Goal: Navigation & Orientation: Find specific page/section

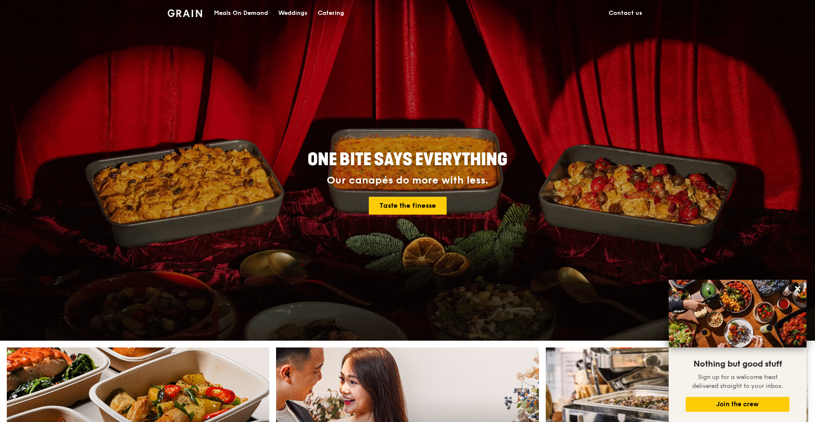
click at [199, 11] on img at bounding box center [185, 13] width 34 height 8
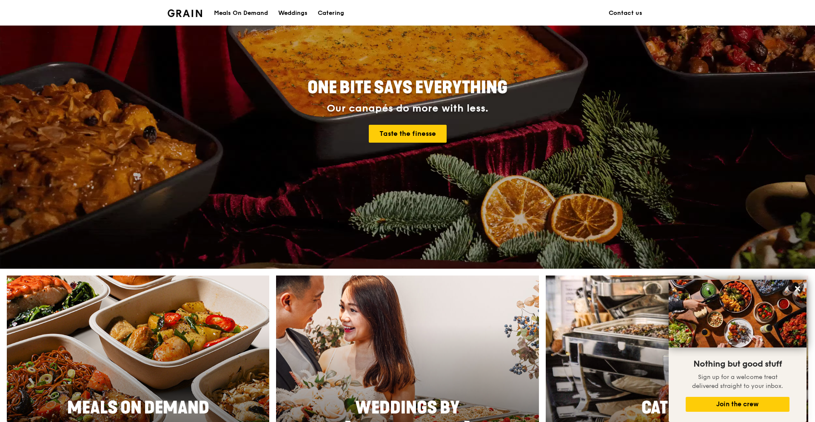
scroll to position [213, 0]
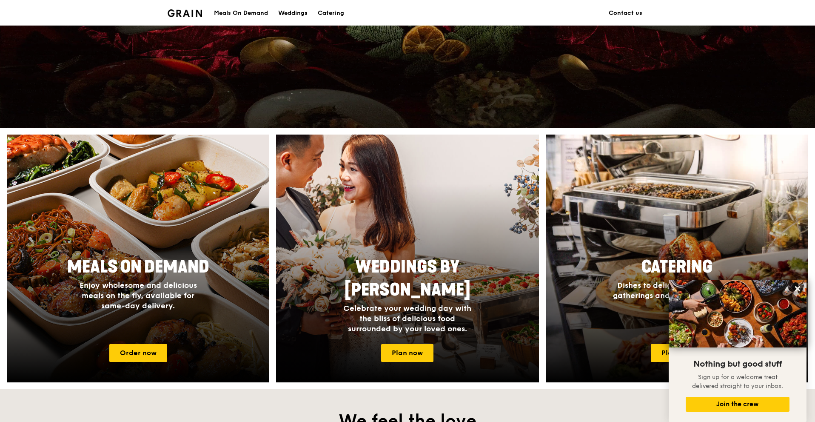
drag, startPoint x: 258, startPoint y: 72, endPoint x: 251, endPoint y: 78, distance: 9.1
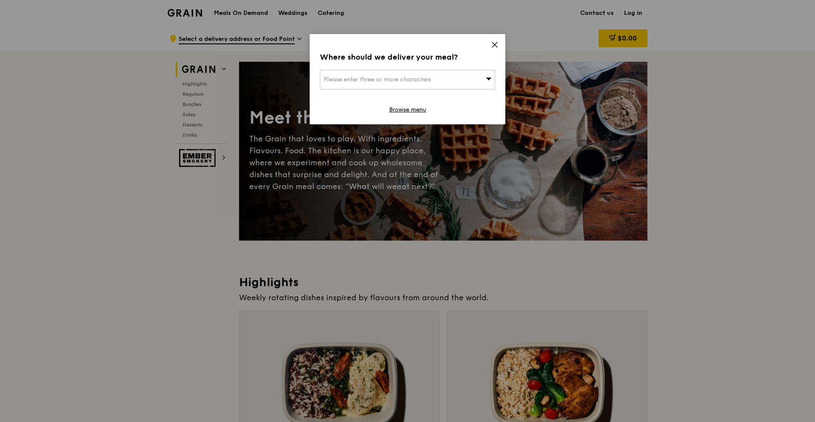
click at [496, 46] on icon at bounding box center [494, 44] width 5 height 5
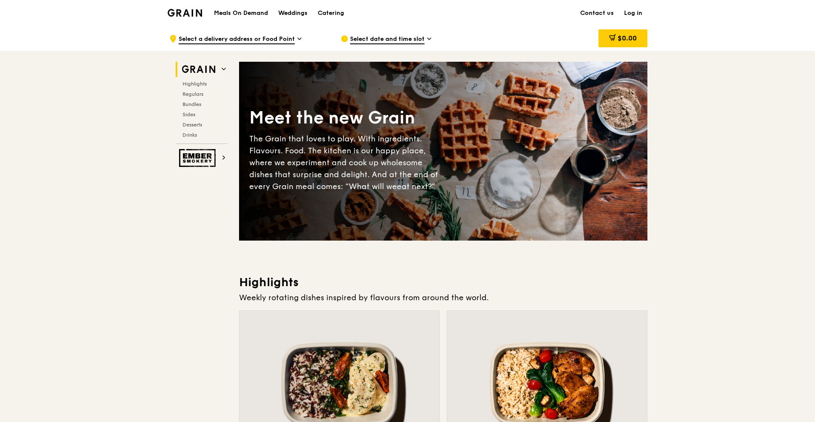
click at [186, 10] on img at bounding box center [185, 13] width 34 height 8
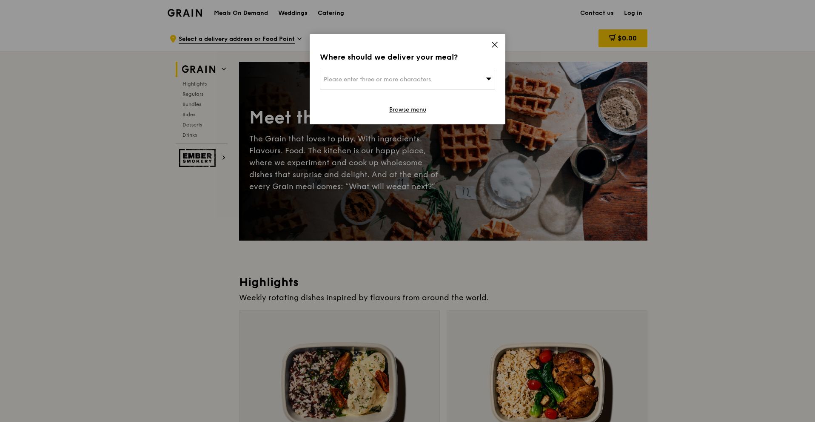
click at [493, 46] on icon at bounding box center [494, 44] width 5 height 5
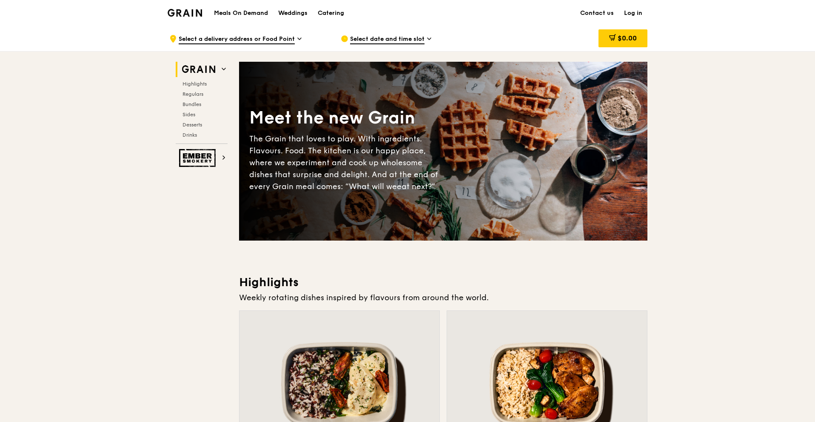
click at [215, 70] on img at bounding box center [198, 69] width 39 height 15
click at [201, 12] on img at bounding box center [185, 13] width 34 height 8
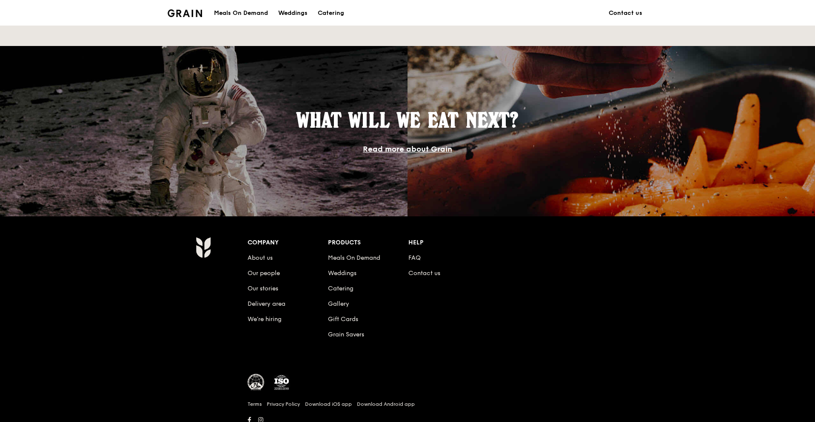
scroll to position [699, 0]
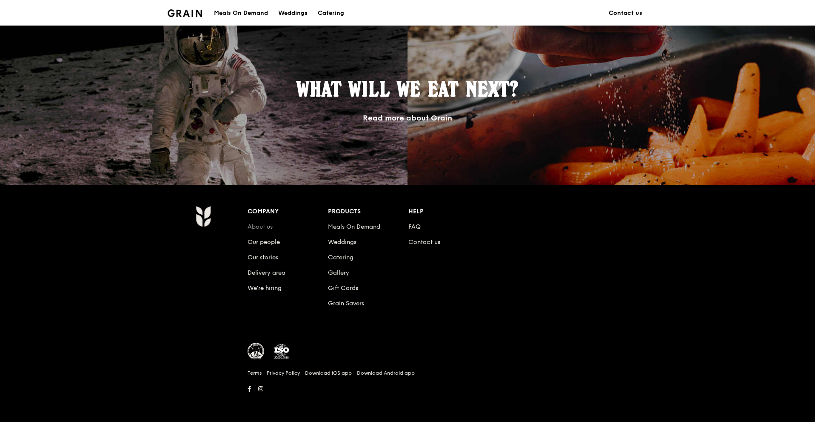
click at [261, 225] on link "About us" at bounding box center [260, 226] width 25 height 7
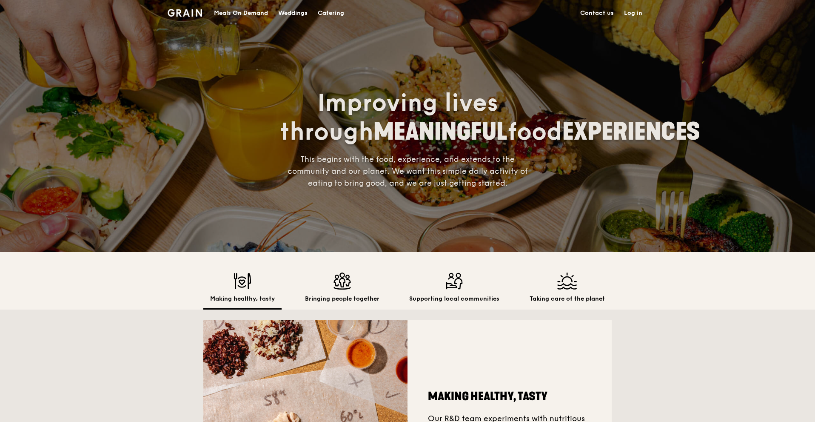
click at [261, 9] on div "Meals On Demand" at bounding box center [241, 13] width 54 height 26
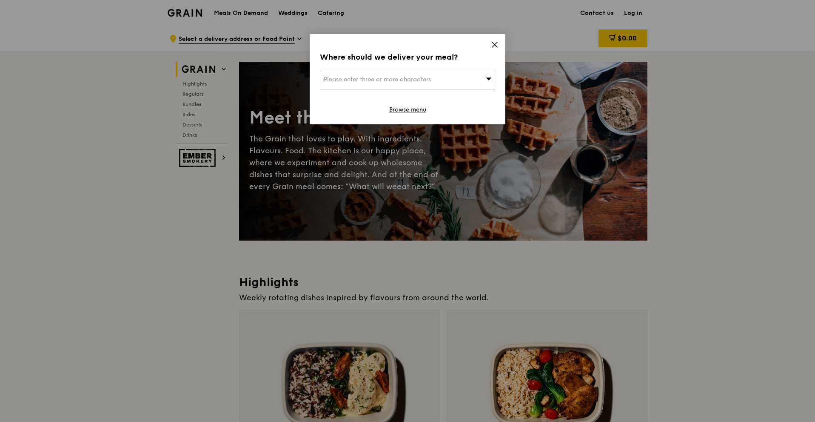
click at [440, 83] on div "Please enter three or more characters" at bounding box center [407, 80] width 175 height 20
click at [492, 48] on span at bounding box center [495, 45] width 8 height 9
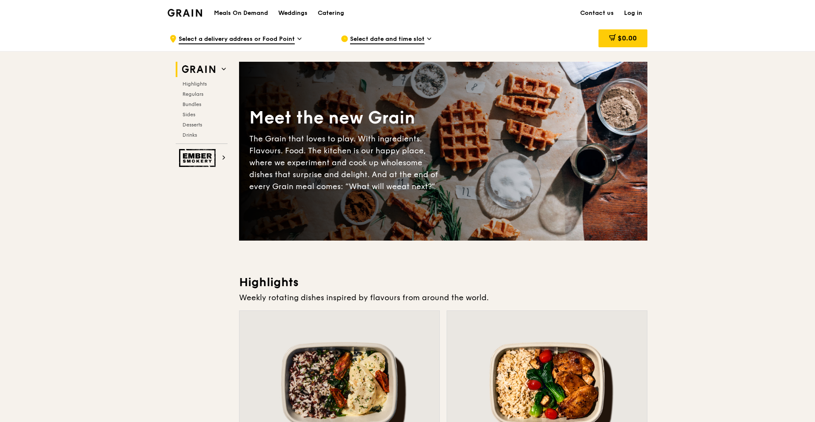
click at [253, 10] on h1 "Meals On Demand" at bounding box center [241, 13] width 54 height 9
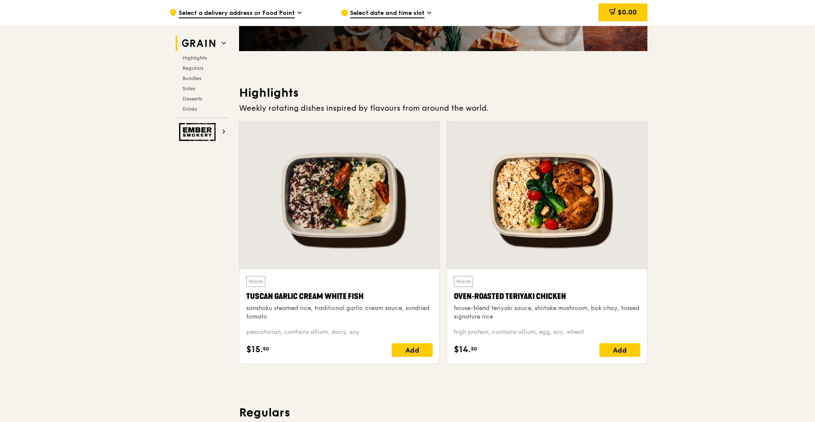
scroll to position [213, 0]
